Goal: Task Accomplishment & Management: Use online tool/utility

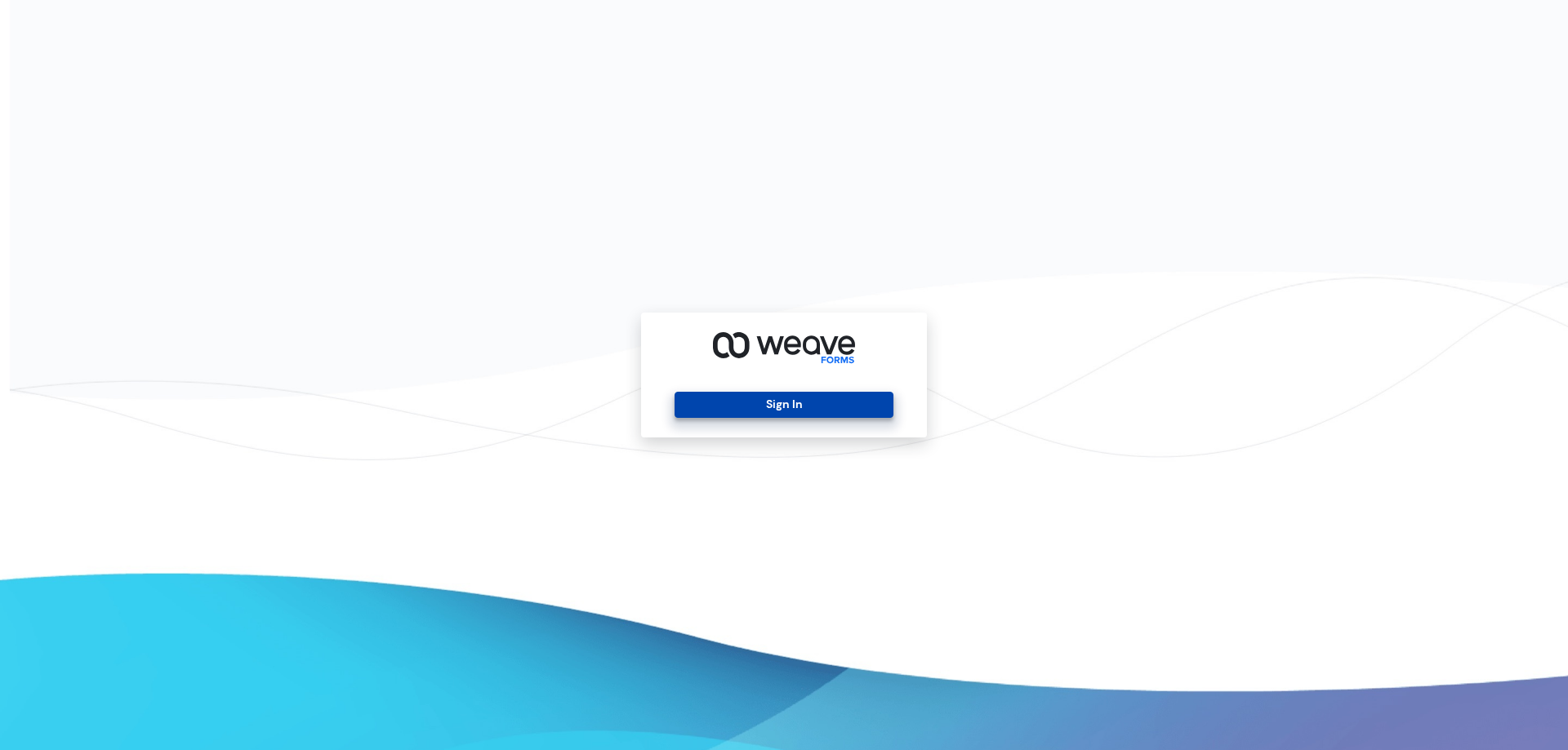
click at [786, 394] on button "Sign In" at bounding box center [784, 405] width 218 height 26
